Goal: Information Seeking & Learning: Learn about a topic

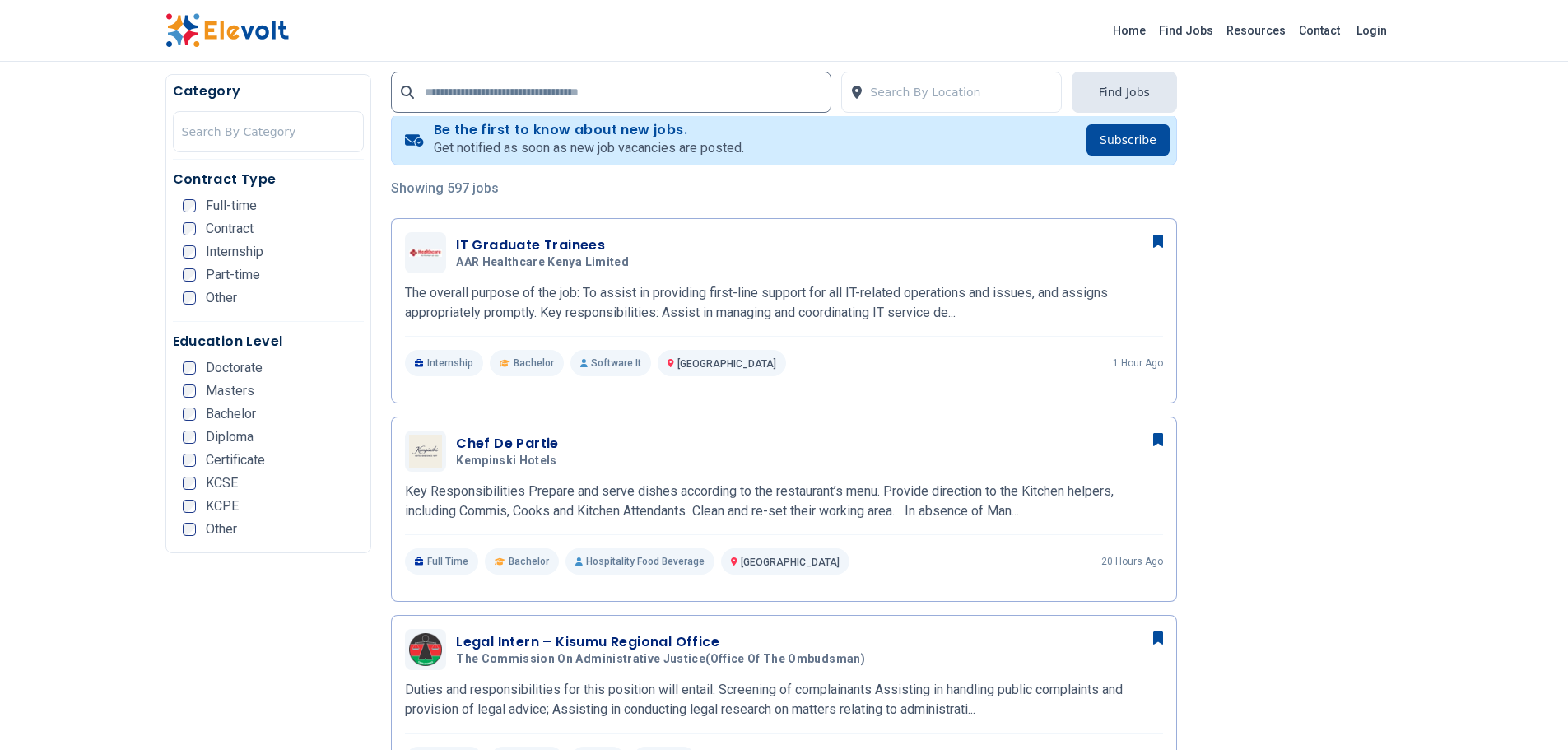
scroll to position [658, 0]
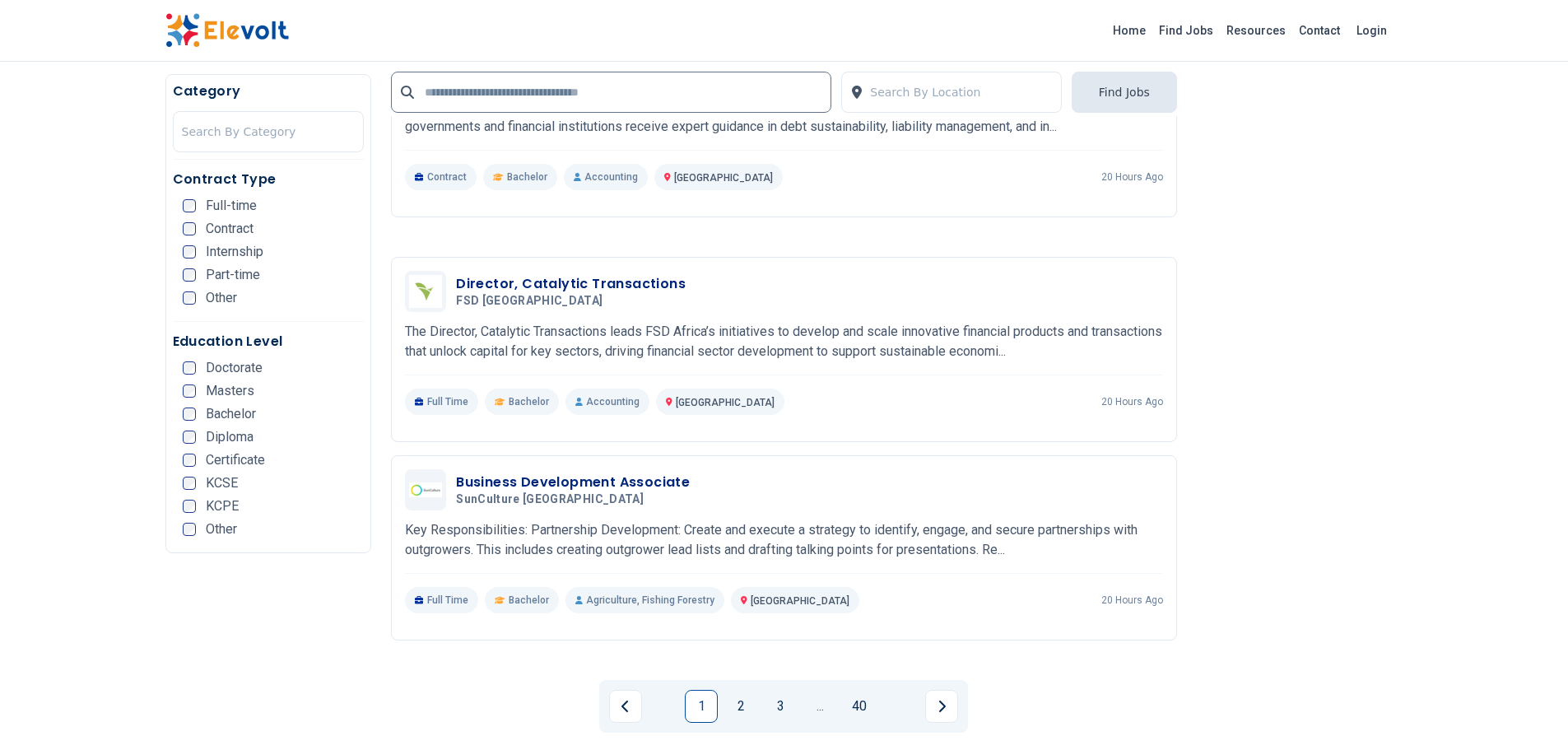
scroll to position [2964, 0]
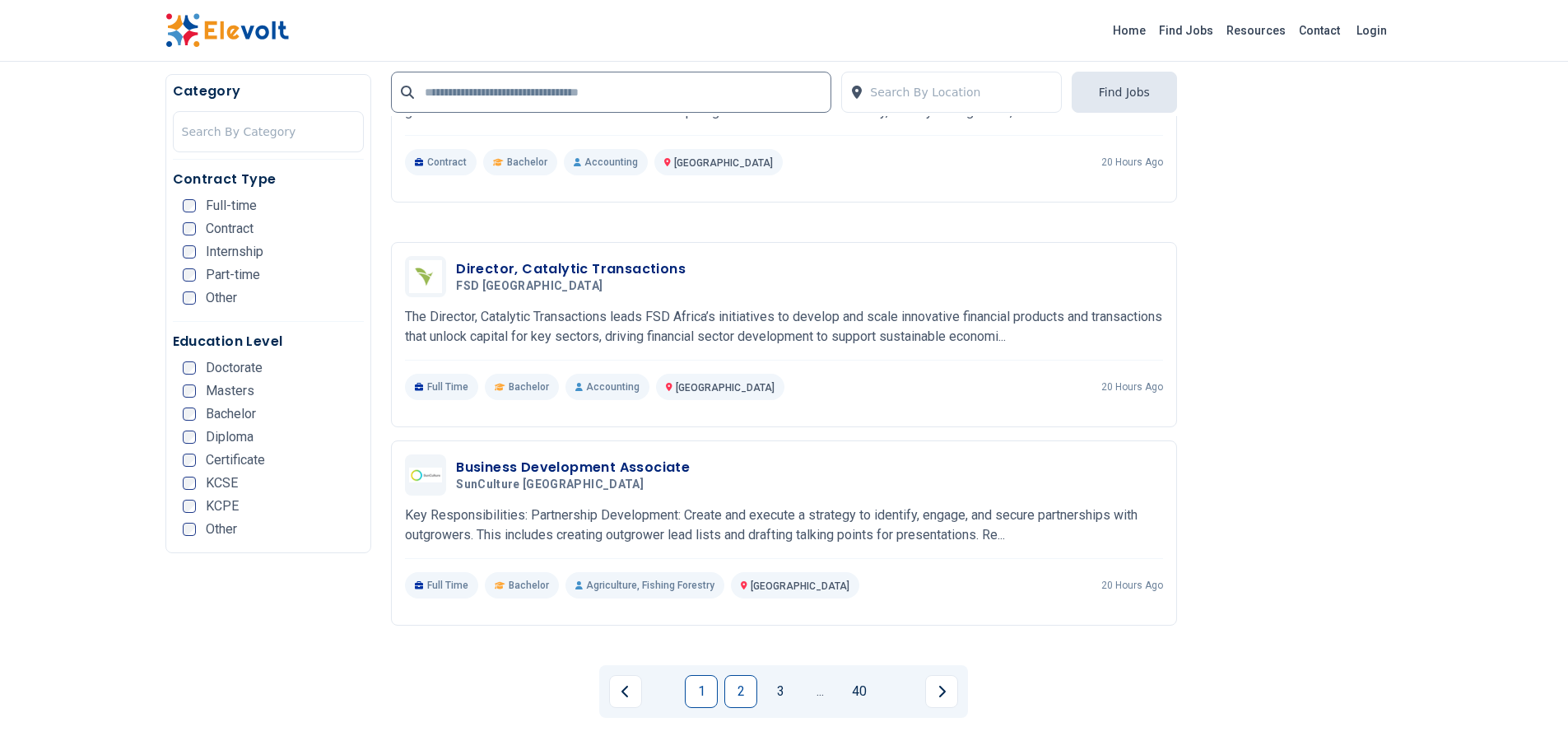
click at [729, 675] on link "2" at bounding box center [740, 692] width 33 height 33
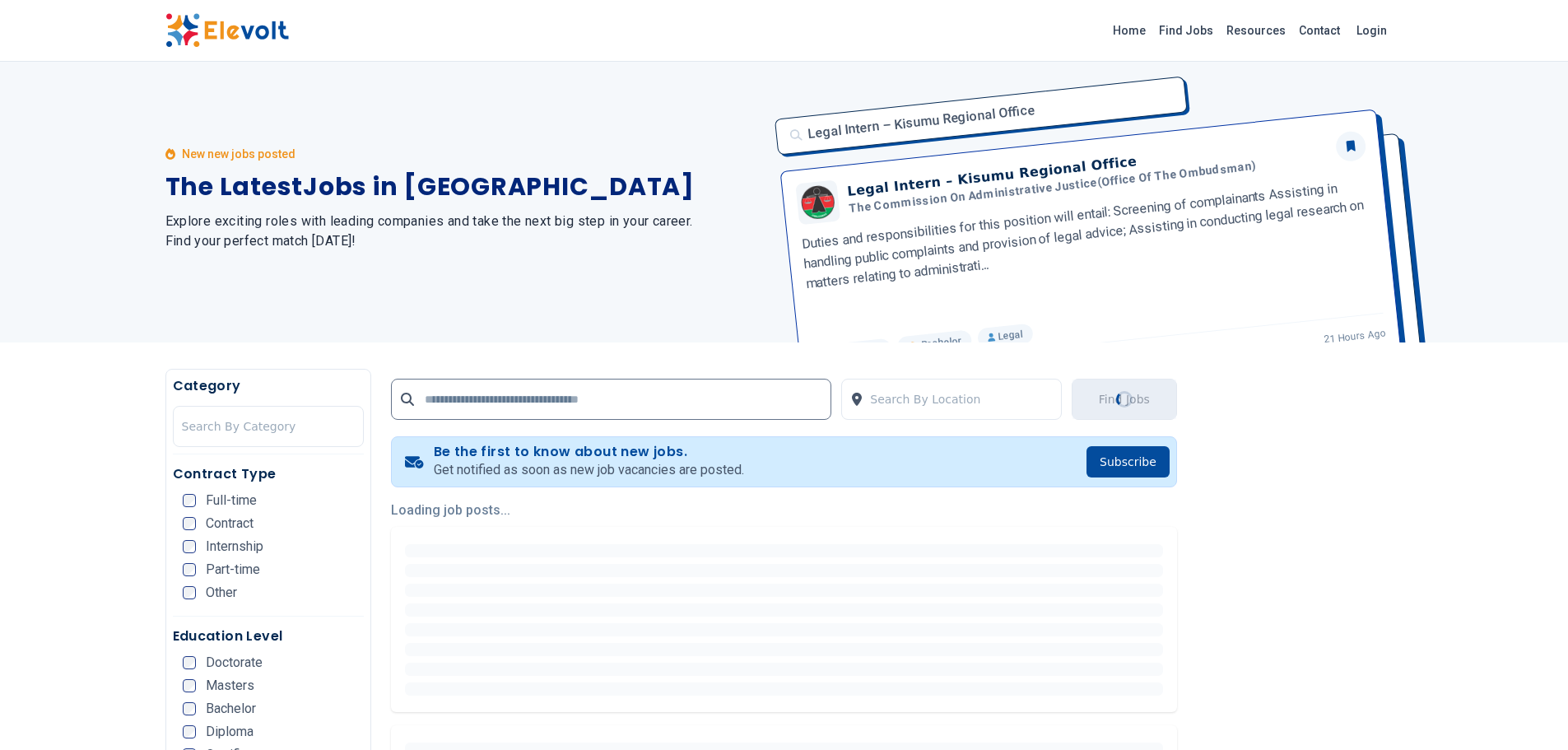
scroll to position [0, 0]
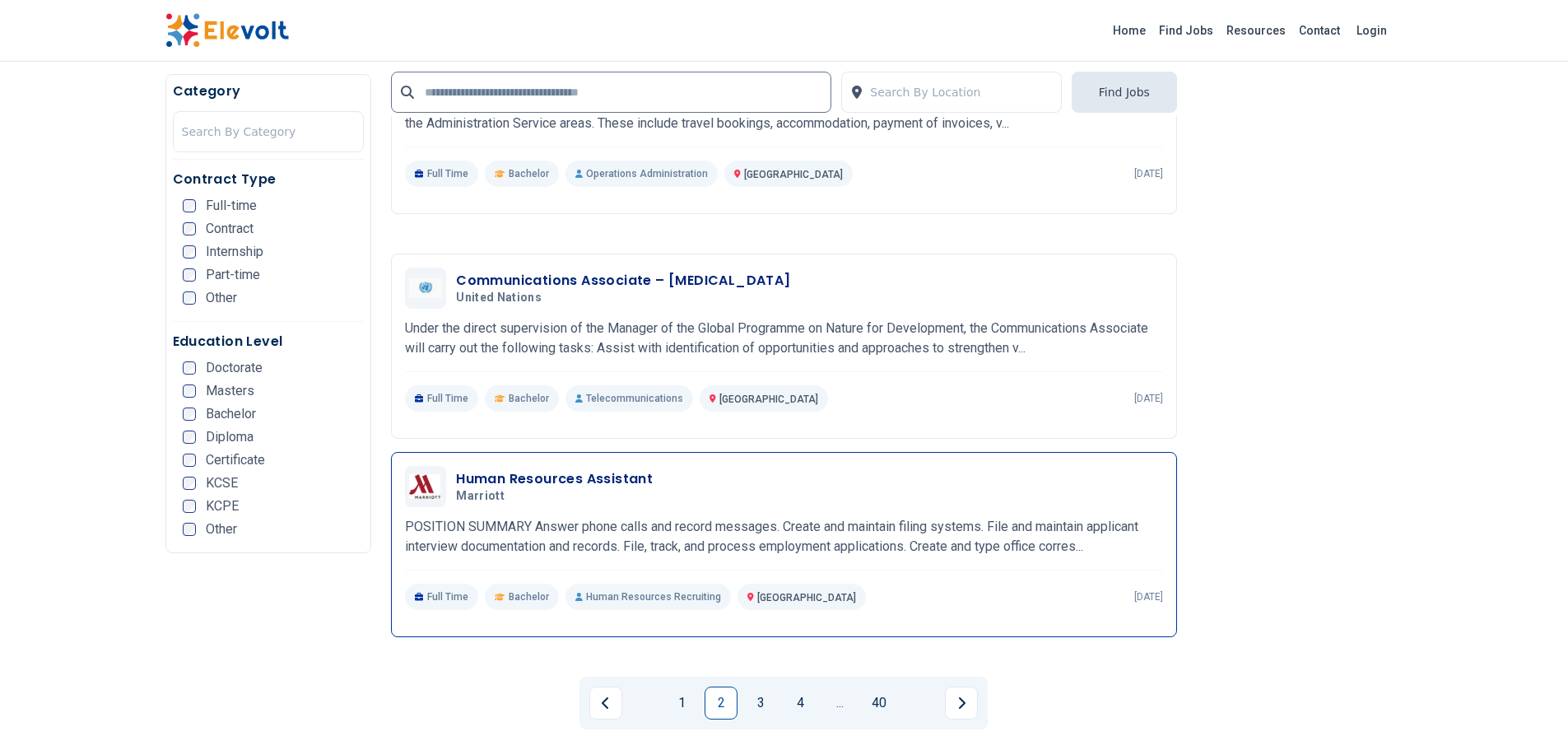
scroll to position [2964, 0]
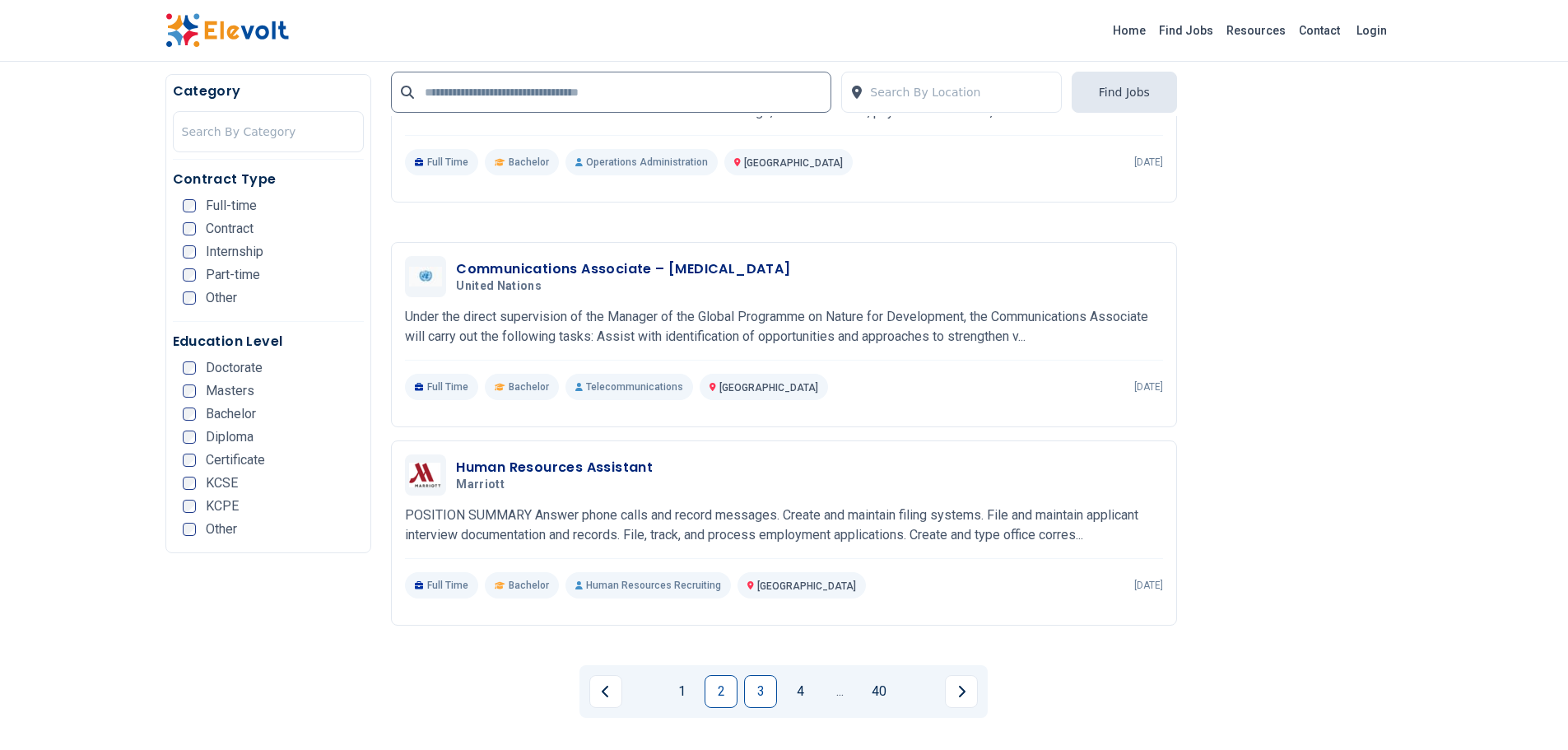
click at [766, 675] on link "3" at bounding box center [761, 692] width 33 height 33
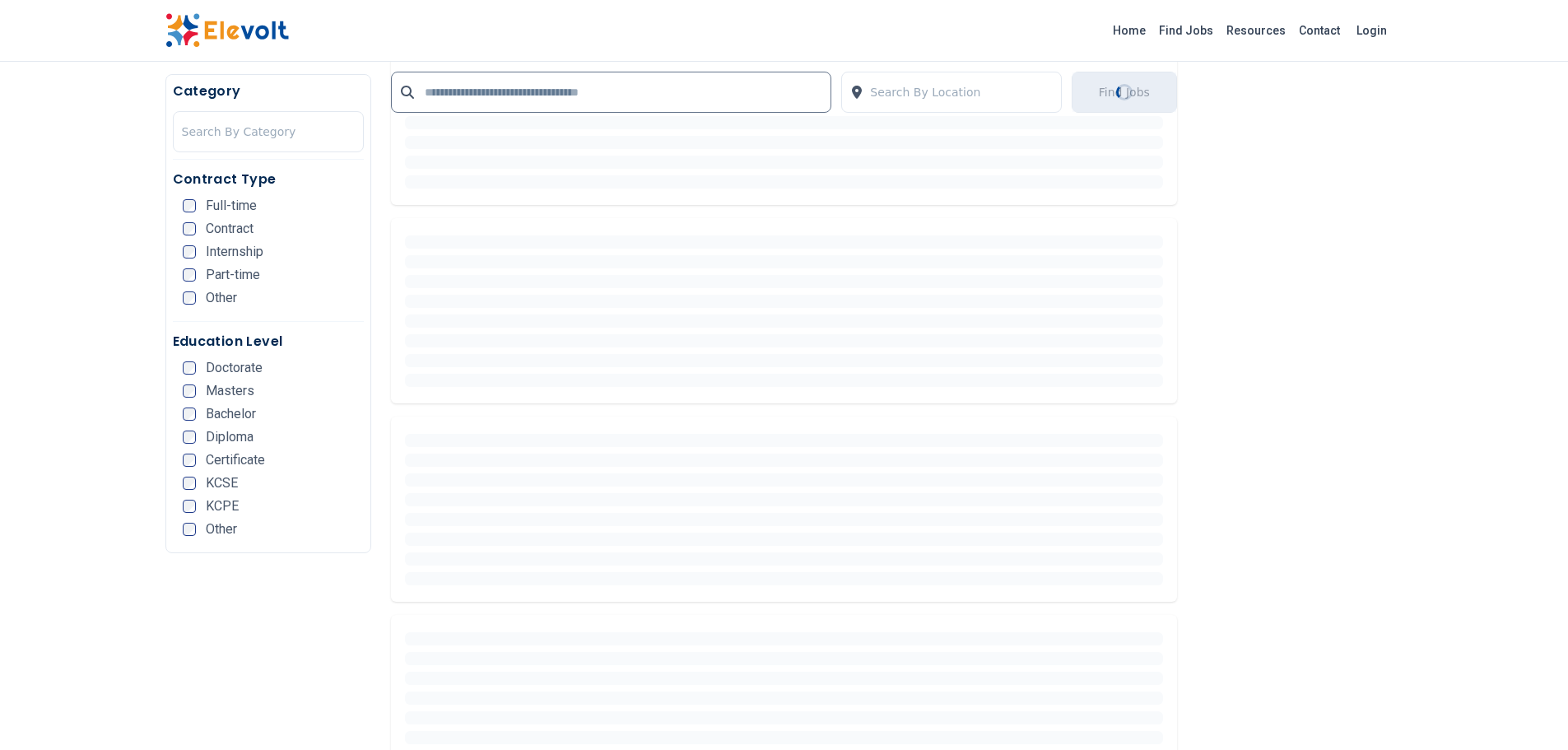
scroll to position [576, 0]
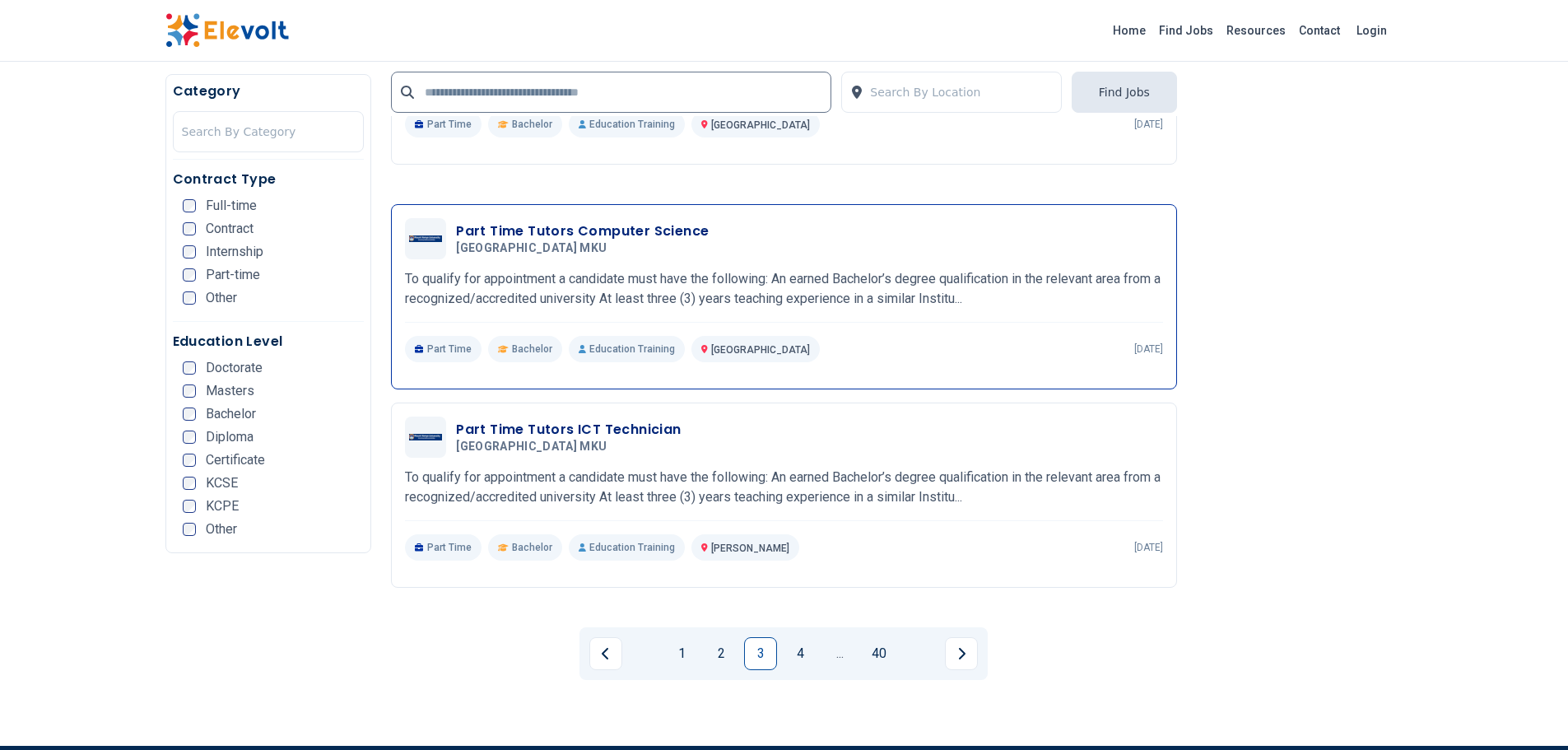
scroll to position [3046, 0]
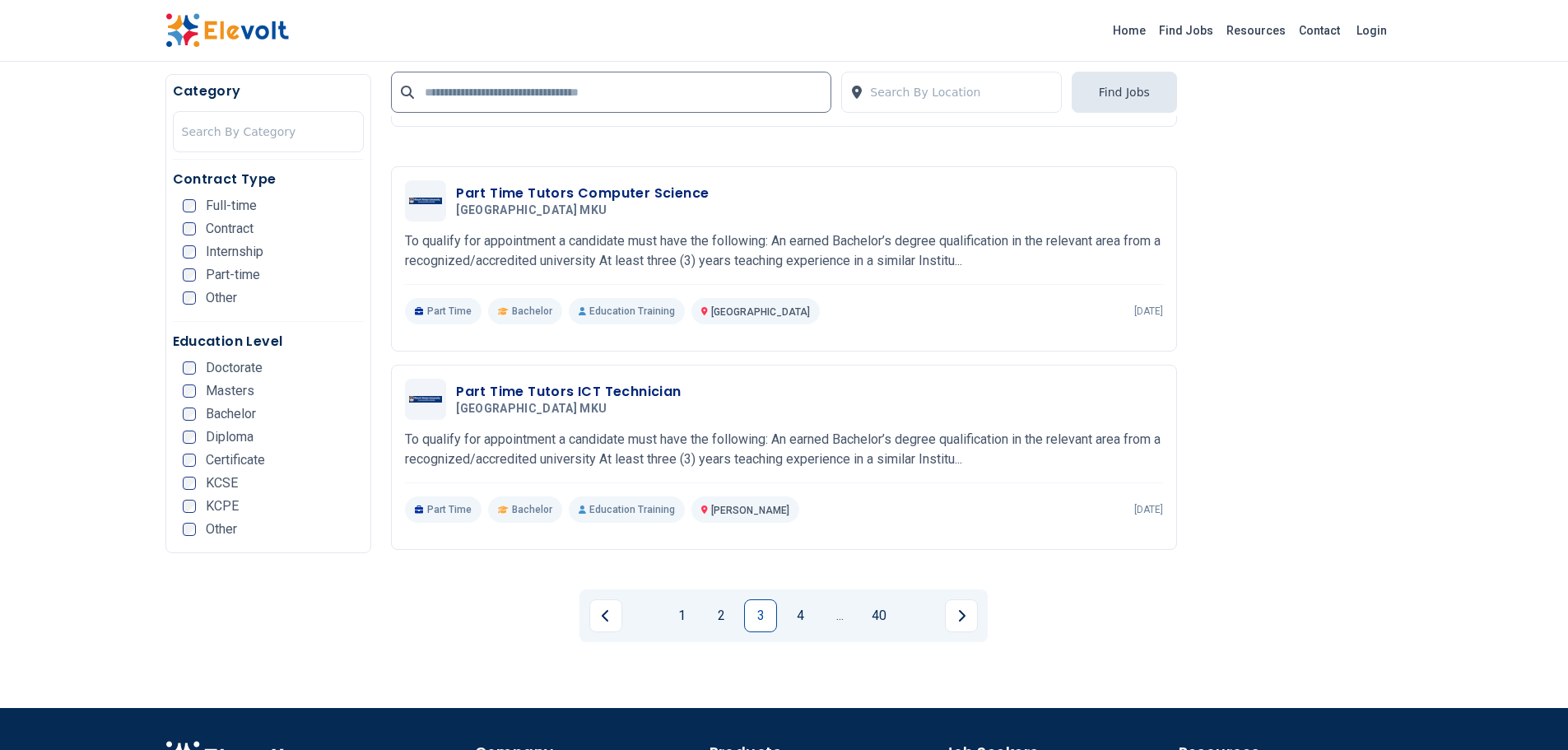
click at [790, 599] on link "4" at bounding box center [800, 616] width 33 height 33
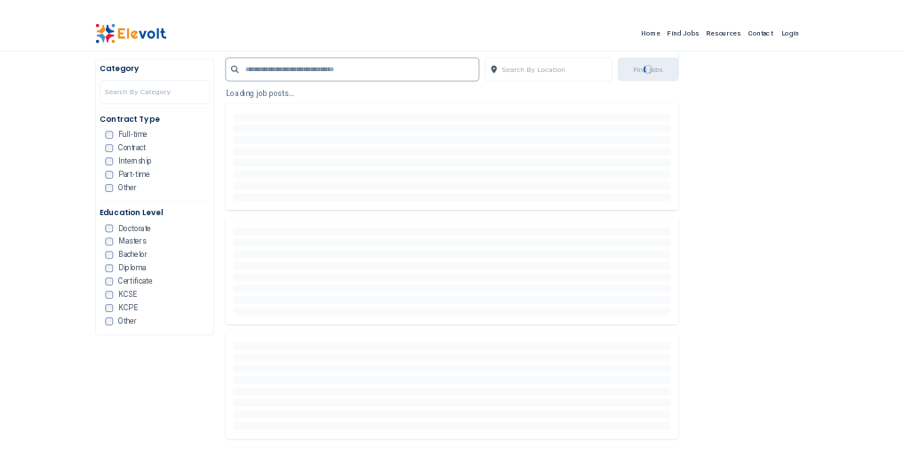
scroll to position [622, 0]
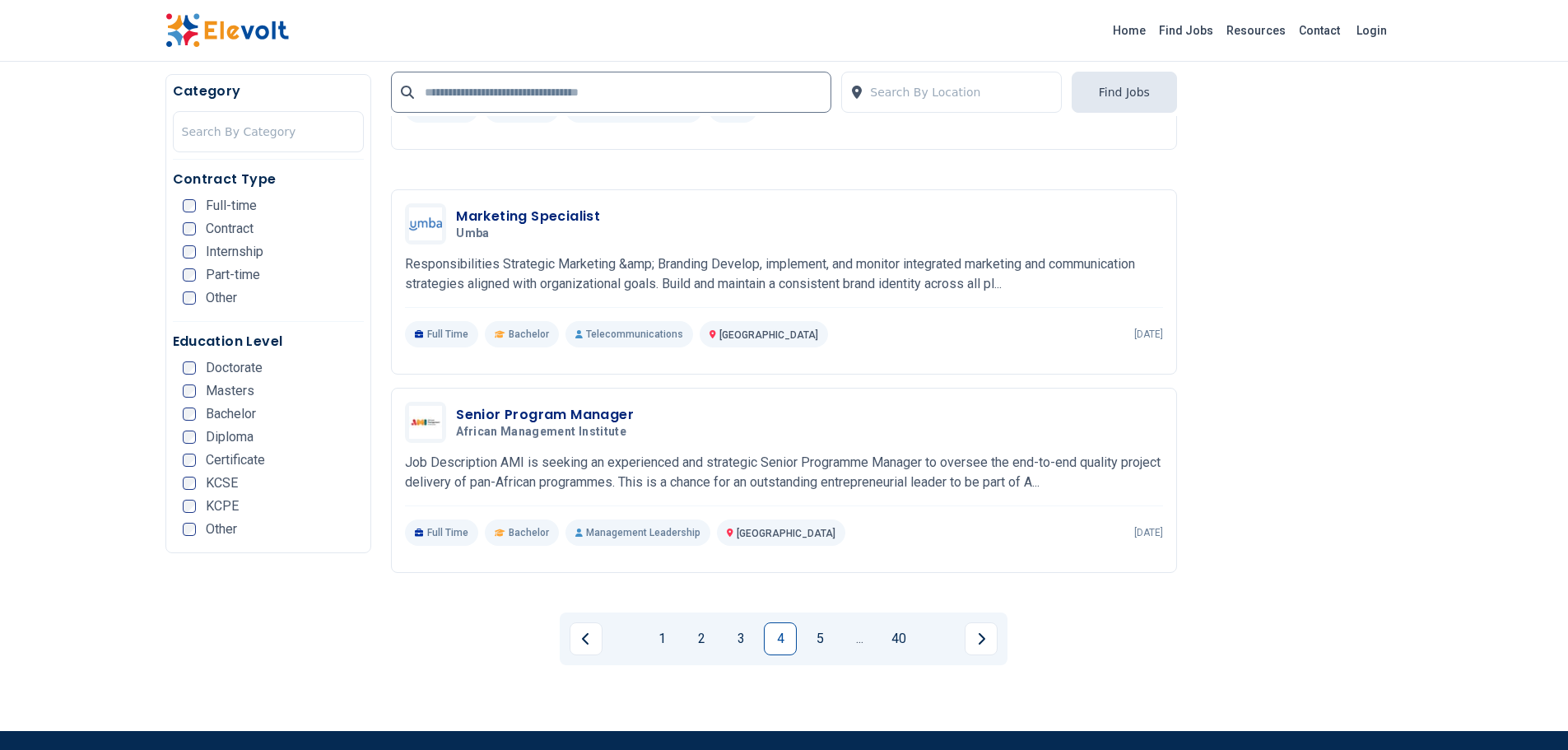
scroll to position [3046, 0]
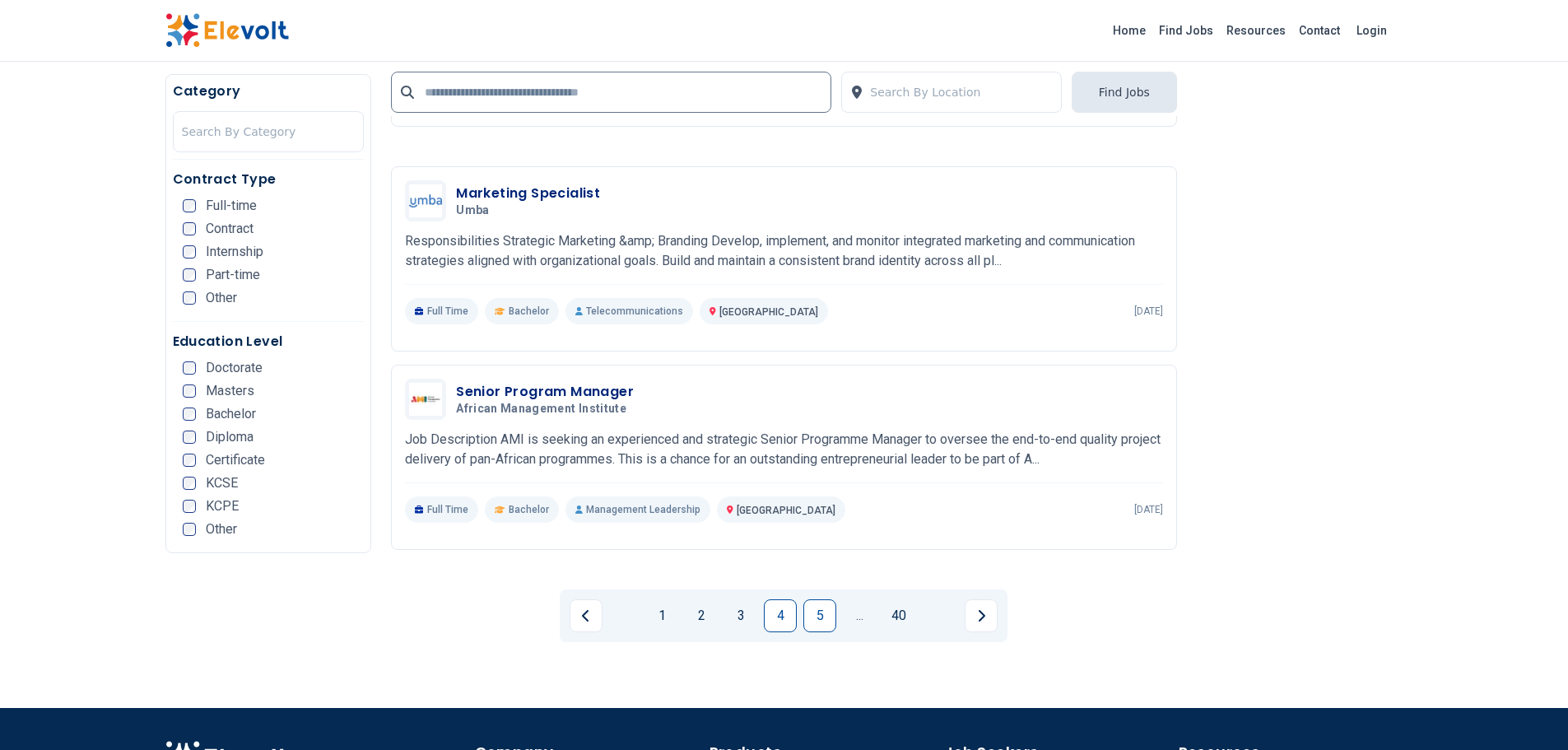
click at [813, 599] on link "5" at bounding box center [820, 616] width 33 height 33
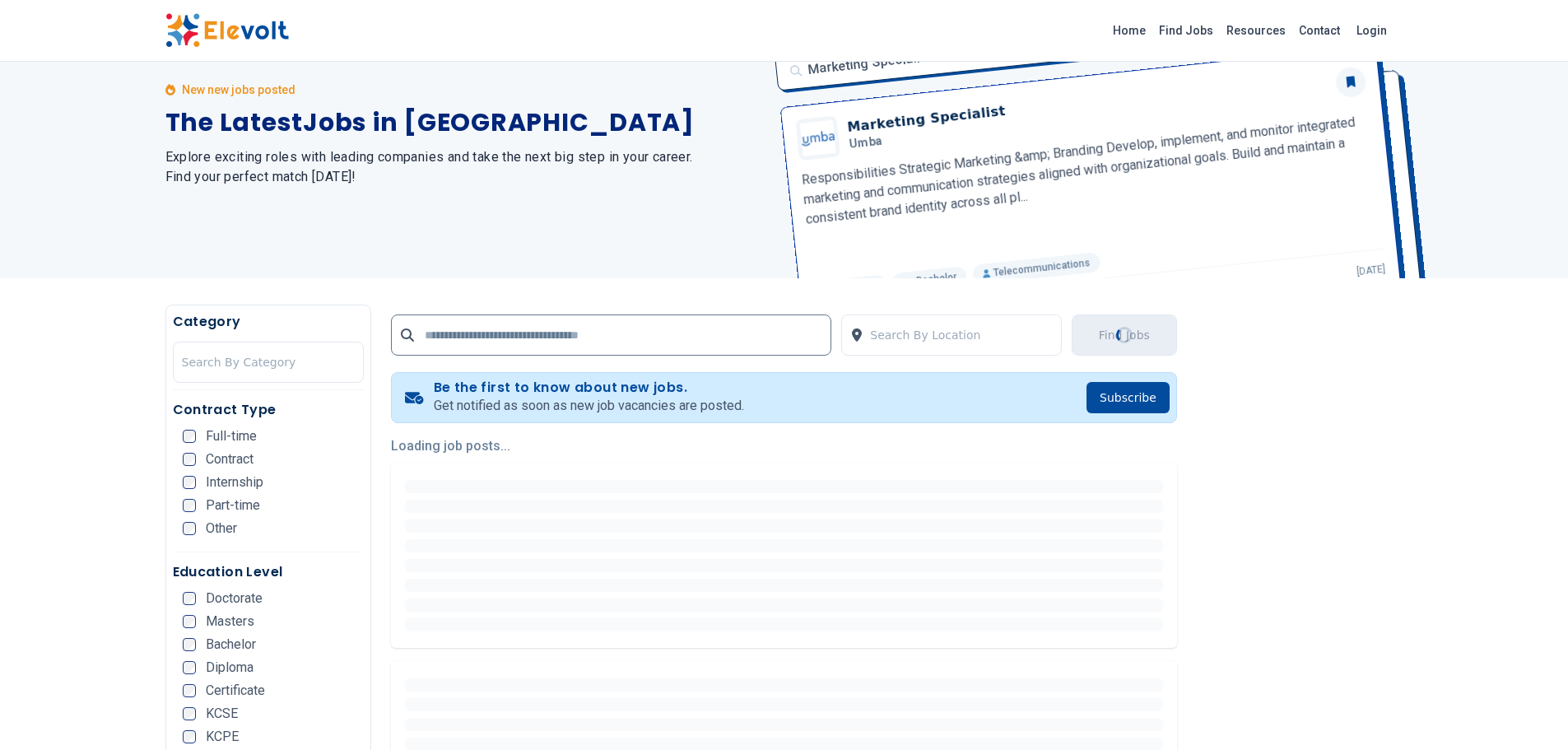
scroll to position [0, 0]
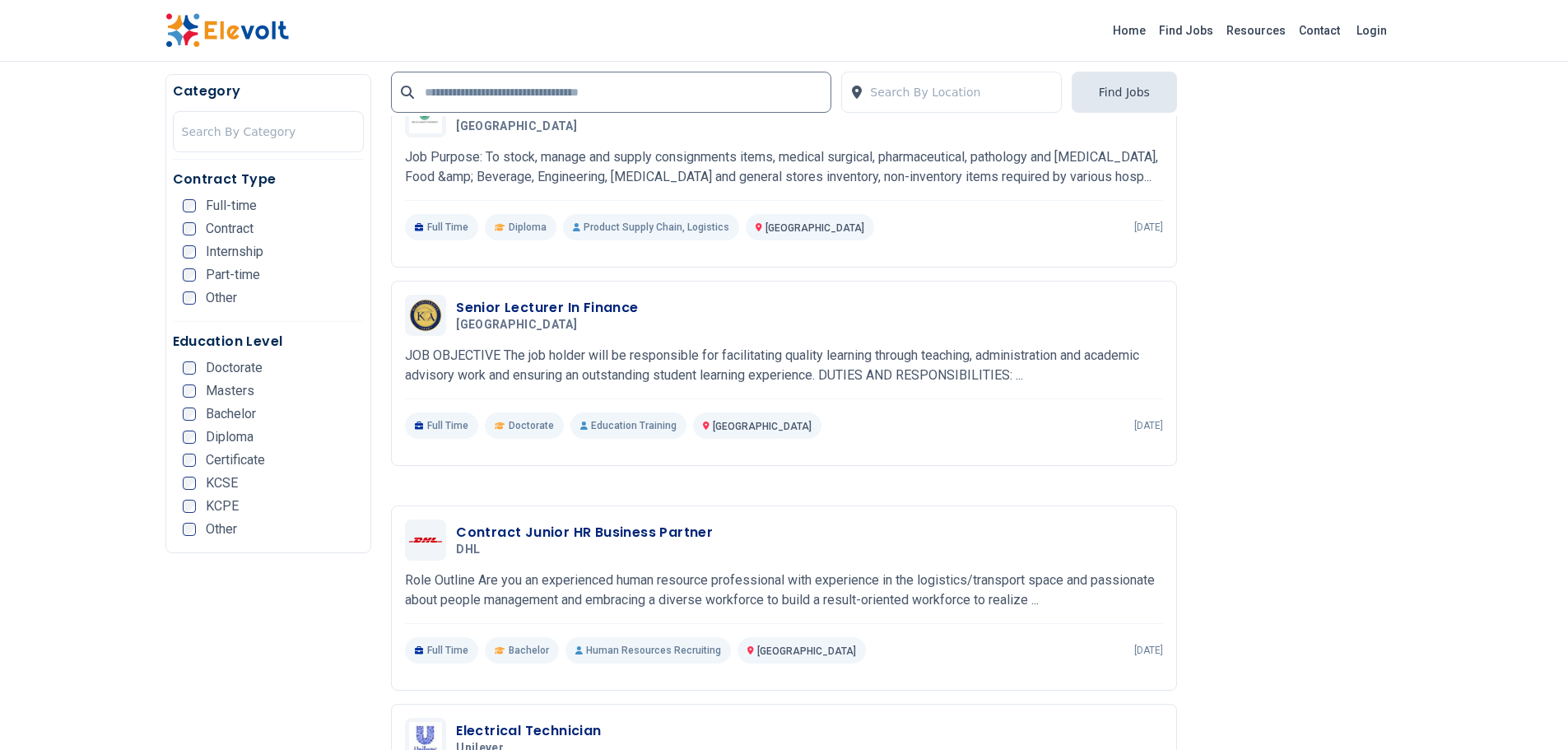
scroll to position [1070, 0]
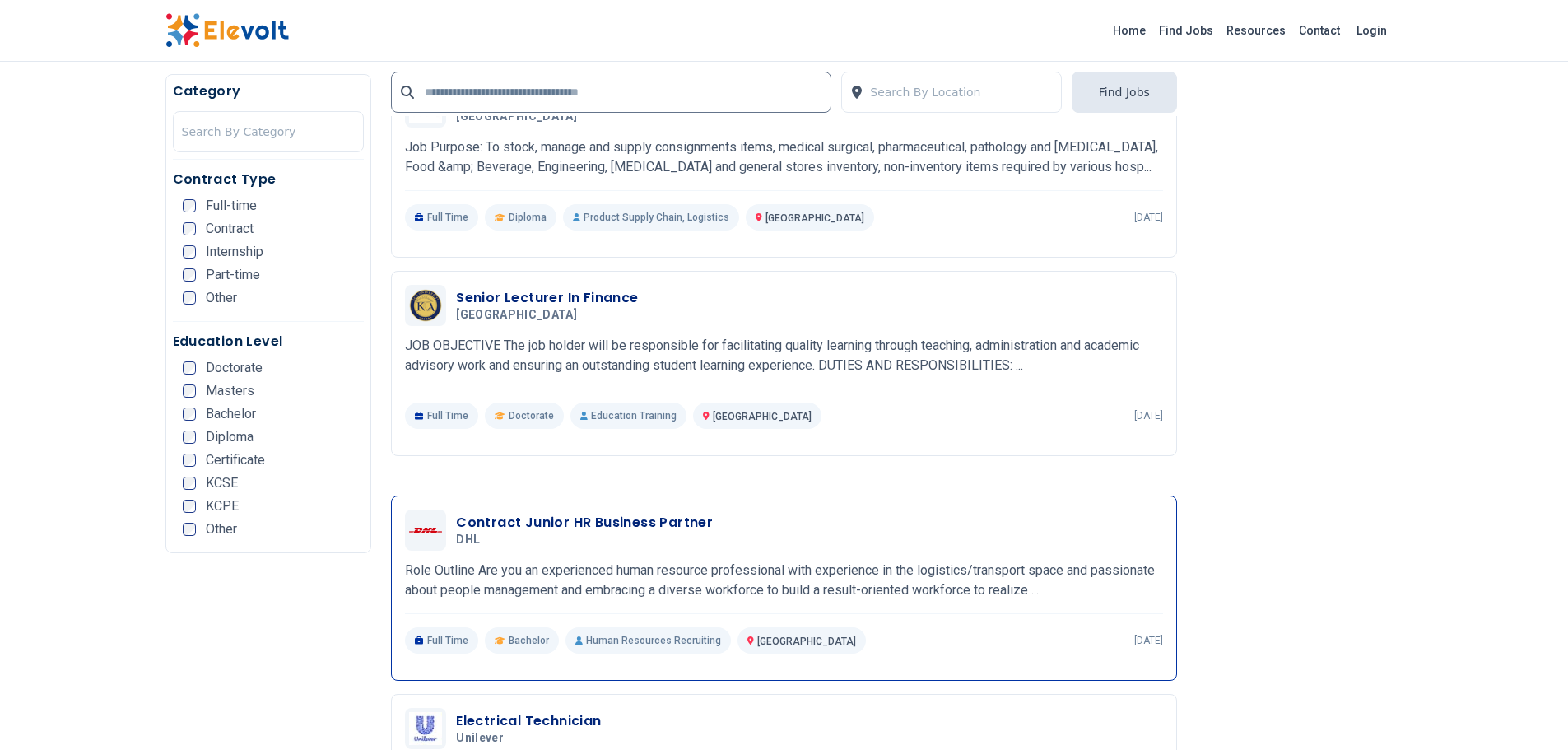
click at [536, 513] on h3 "Contract Junior HR Business Partner" at bounding box center [584, 522] width 256 height 19
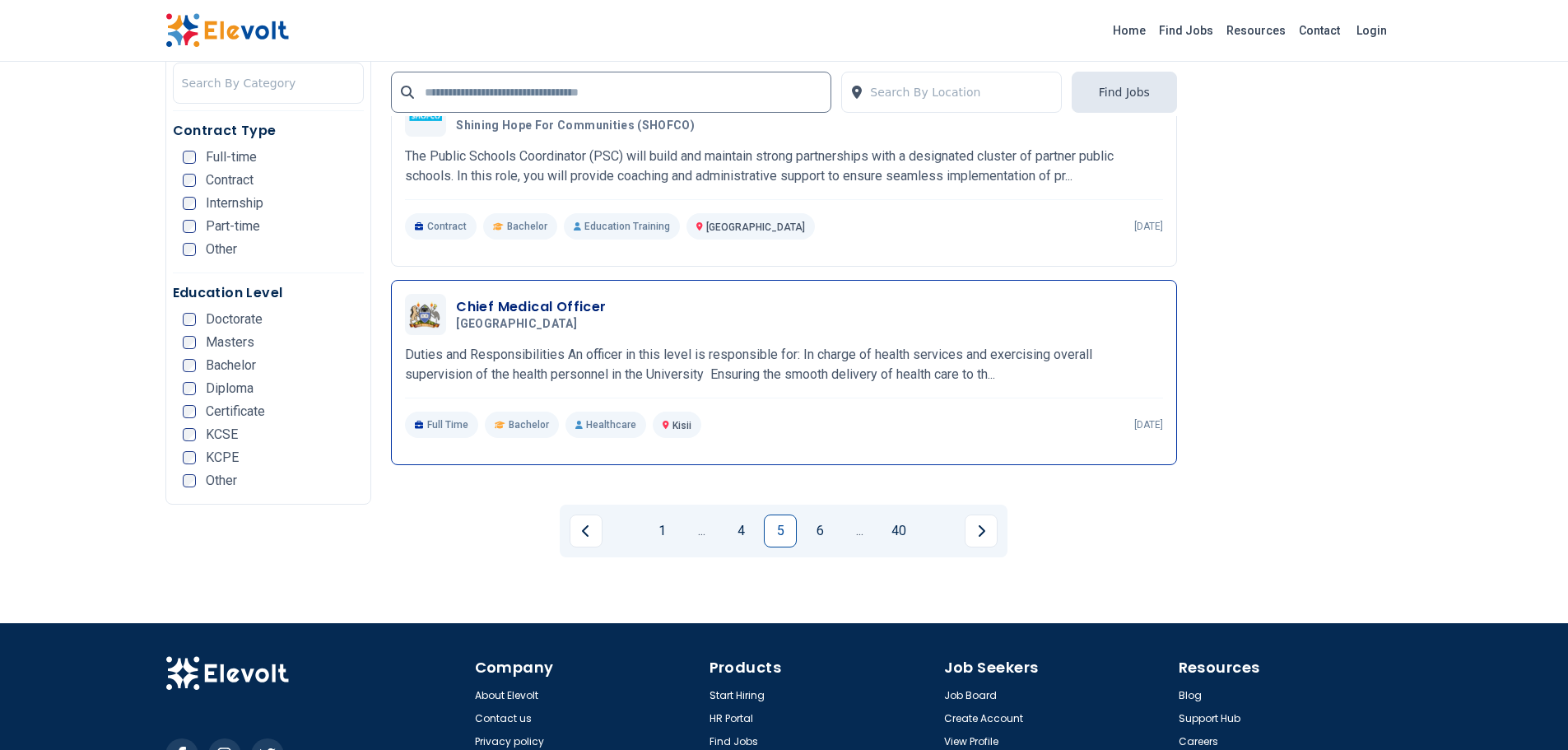
scroll to position [3129, 0]
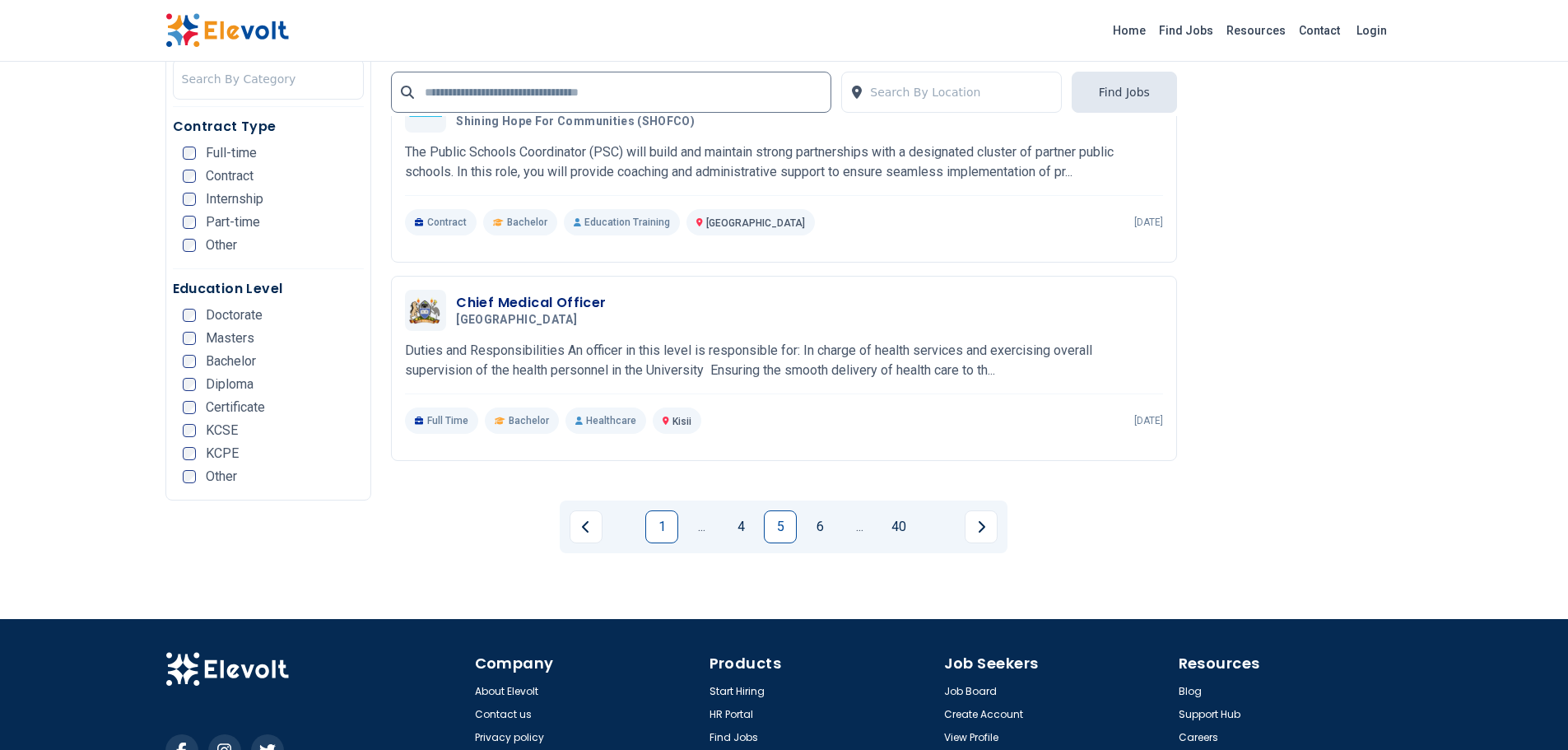
click at [659, 510] on link "1" at bounding box center [662, 527] width 33 height 33
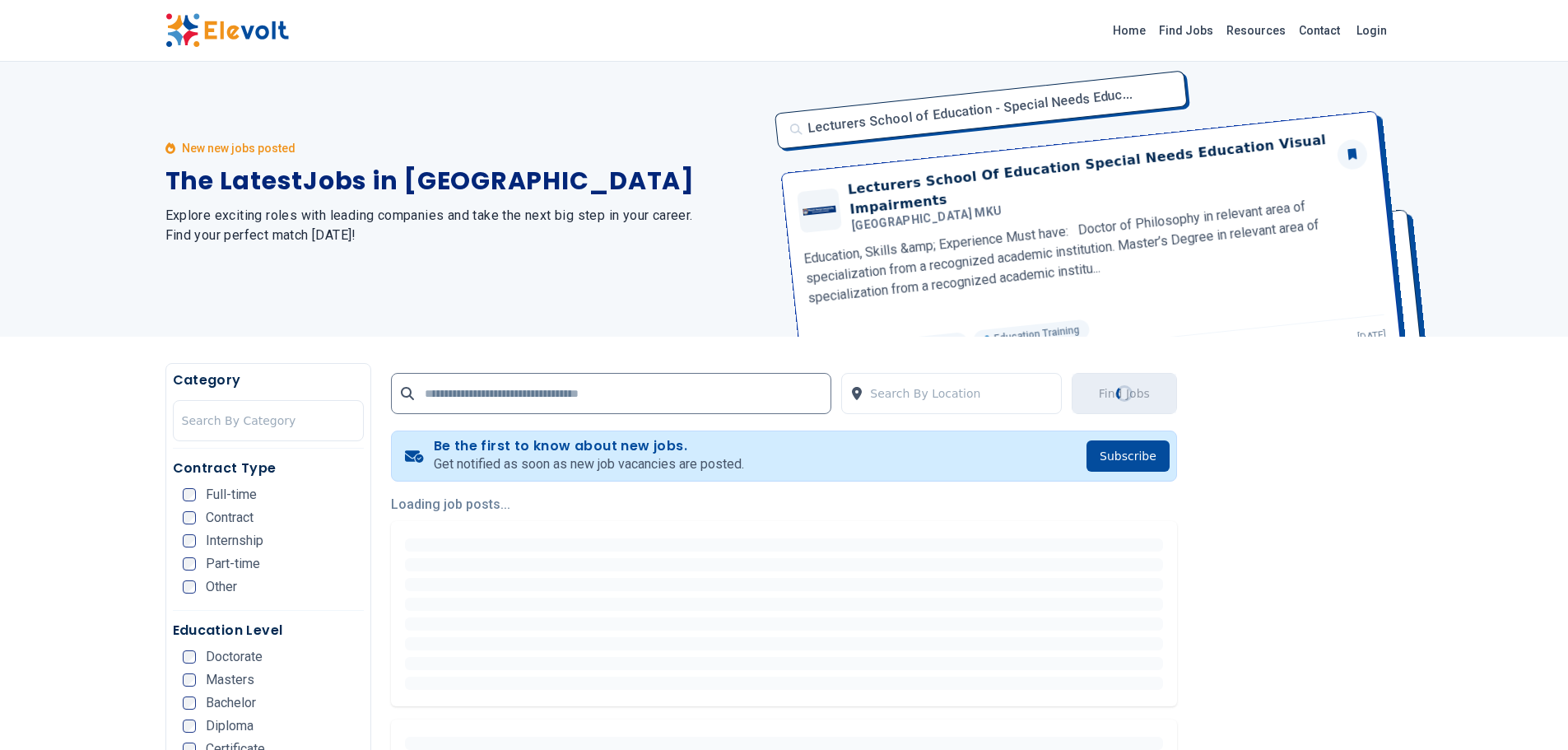
scroll to position [0, 0]
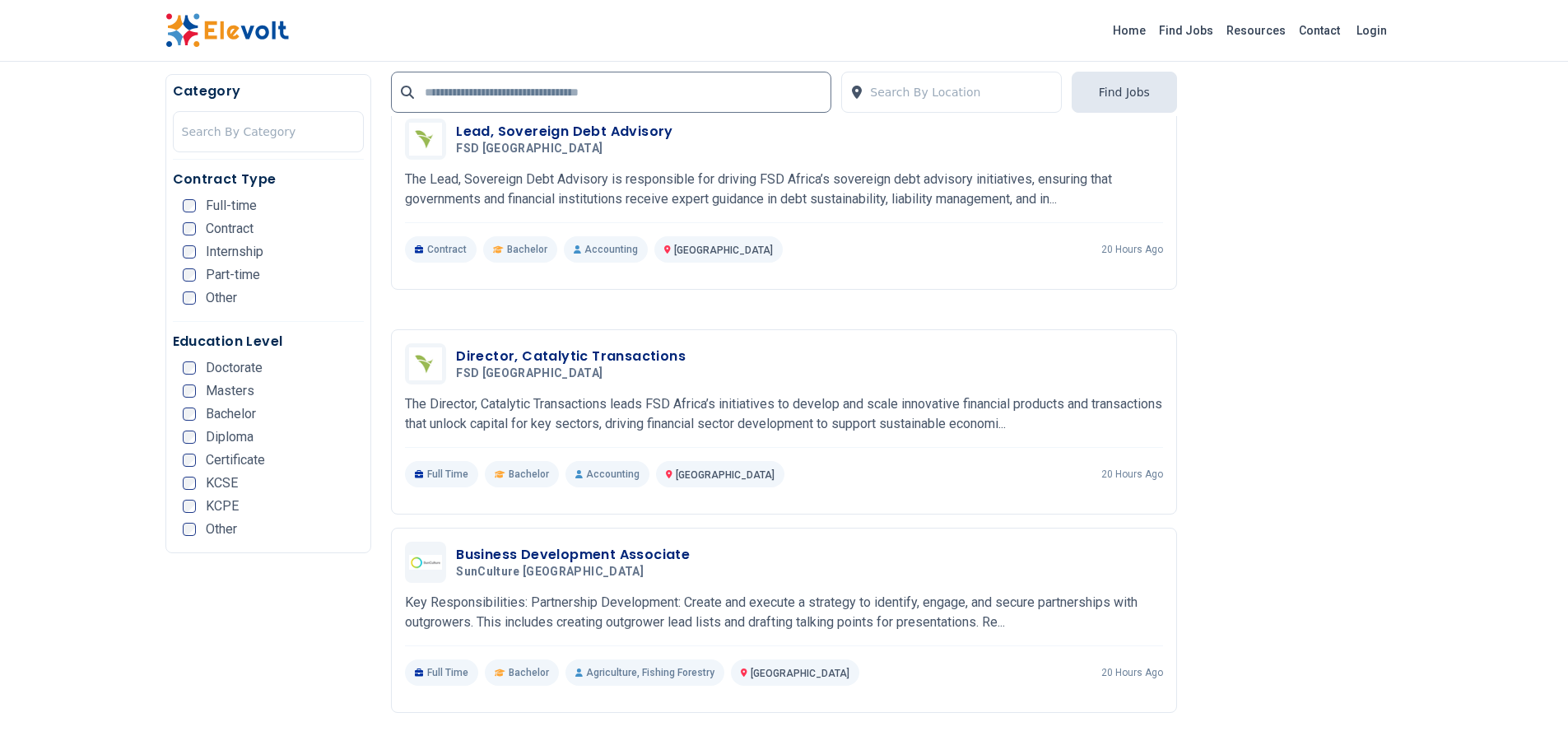
scroll to position [2964, 0]
